Goal: Task Accomplishment & Management: Use online tool/utility

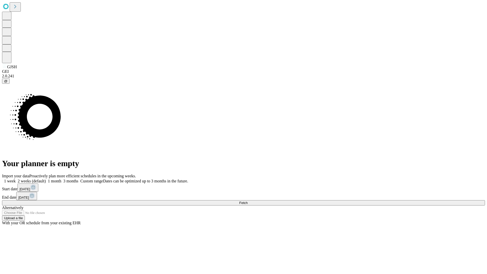
click at [248, 201] on span "Fetch" at bounding box center [243, 203] width 8 height 4
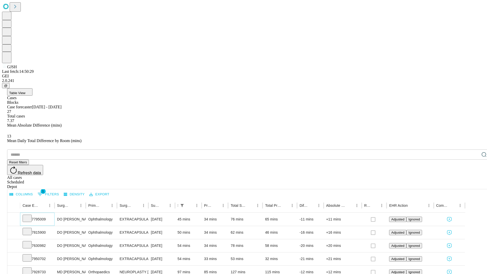
click at [30, 215] on icon at bounding box center [27, 217] width 5 height 5
